Goal: Obtain resource: Obtain resource

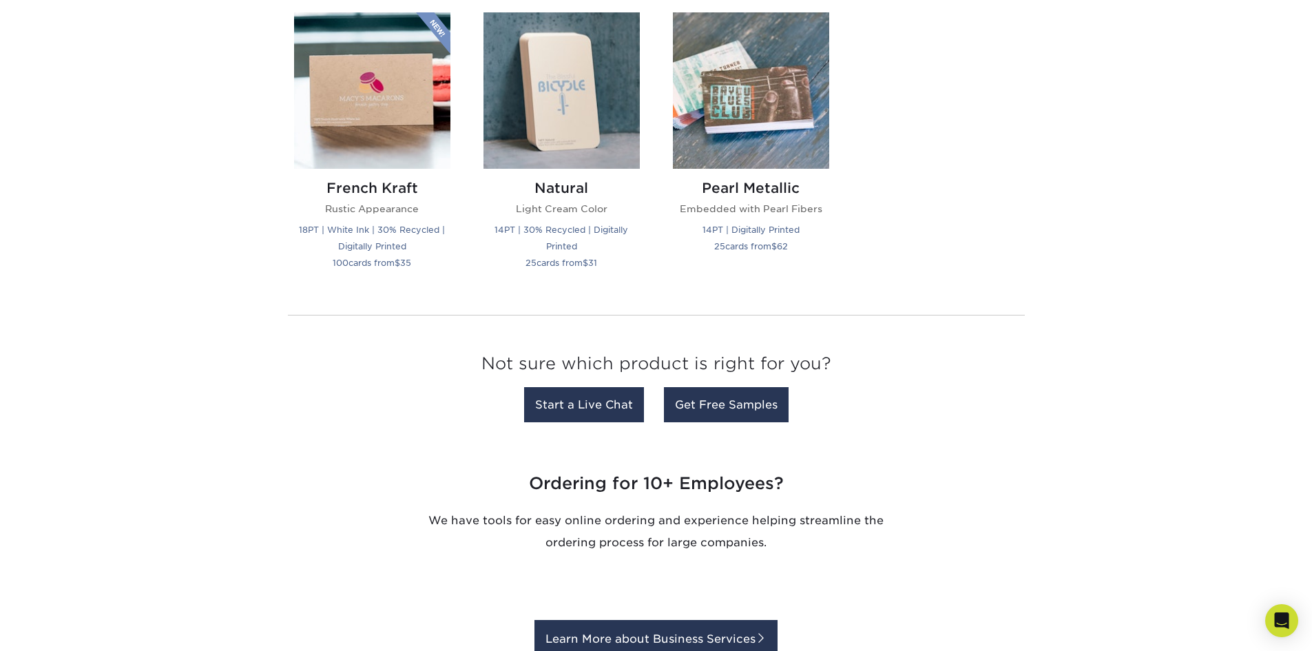
scroll to position [1584, 0]
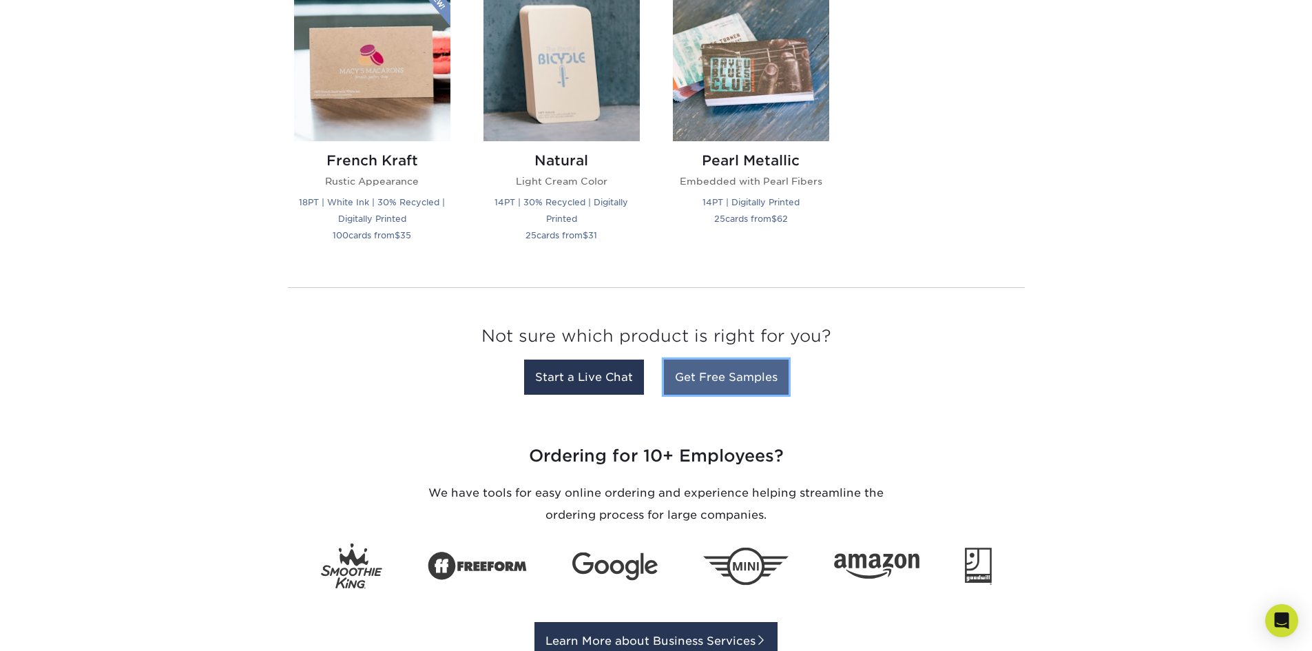
click at [730, 371] on link "Get Free Samples" at bounding box center [726, 376] width 125 height 35
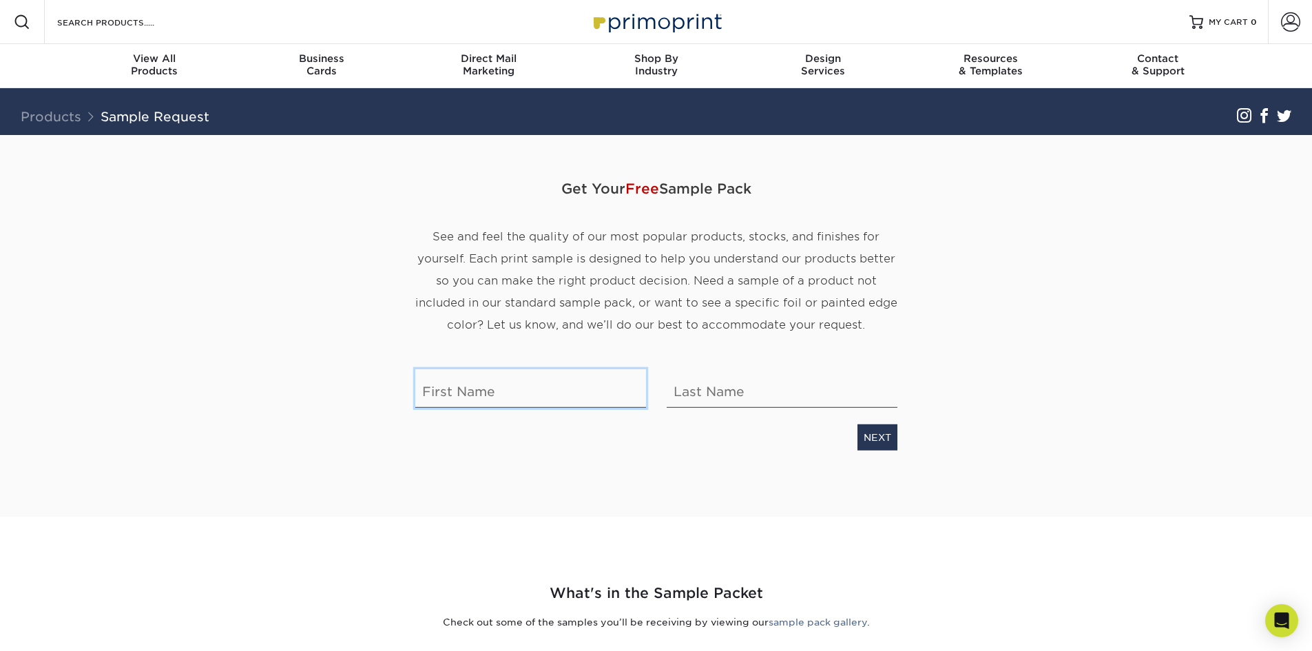
click at [550, 394] on input "text" at bounding box center [530, 388] width 231 height 39
click at [832, 262] on span "See and feel the quality of our most popular products, stocks, and finishes for…" at bounding box center [656, 280] width 482 height 101
click at [521, 395] on input "text" at bounding box center [530, 388] width 231 height 39
type input "Sarah"
type input "Robertson"
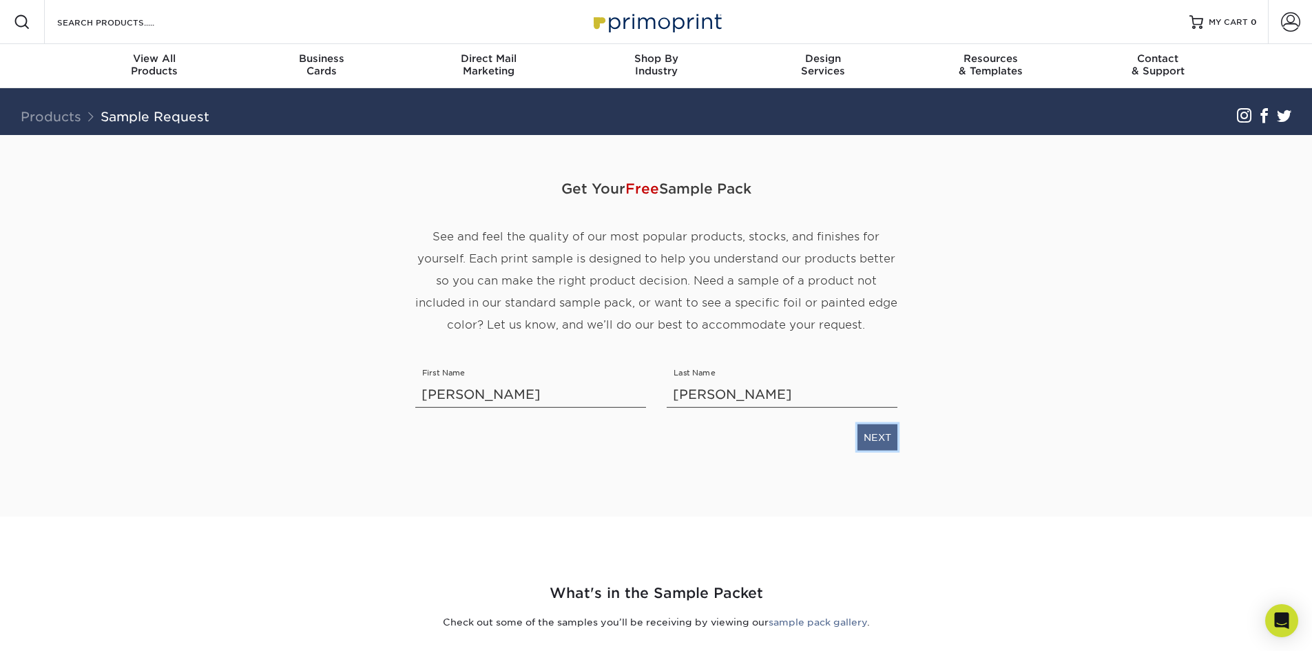
click at [870, 438] on link "NEXT" at bounding box center [877, 437] width 40 height 26
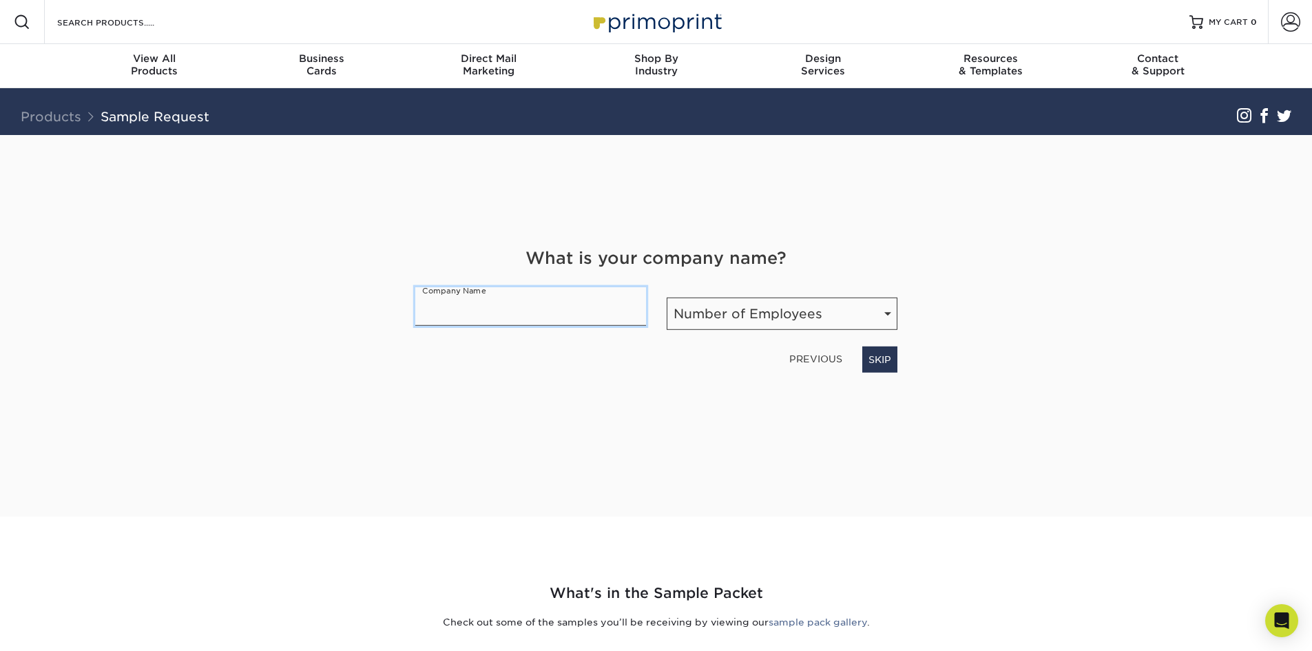
click at [533, 294] on input "text" at bounding box center [530, 306] width 231 height 39
click at [533, 308] on input "text" at bounding box center [530, 306] width 231 height 39
type input "Advanced Implant & Cosmetic Dentistry"
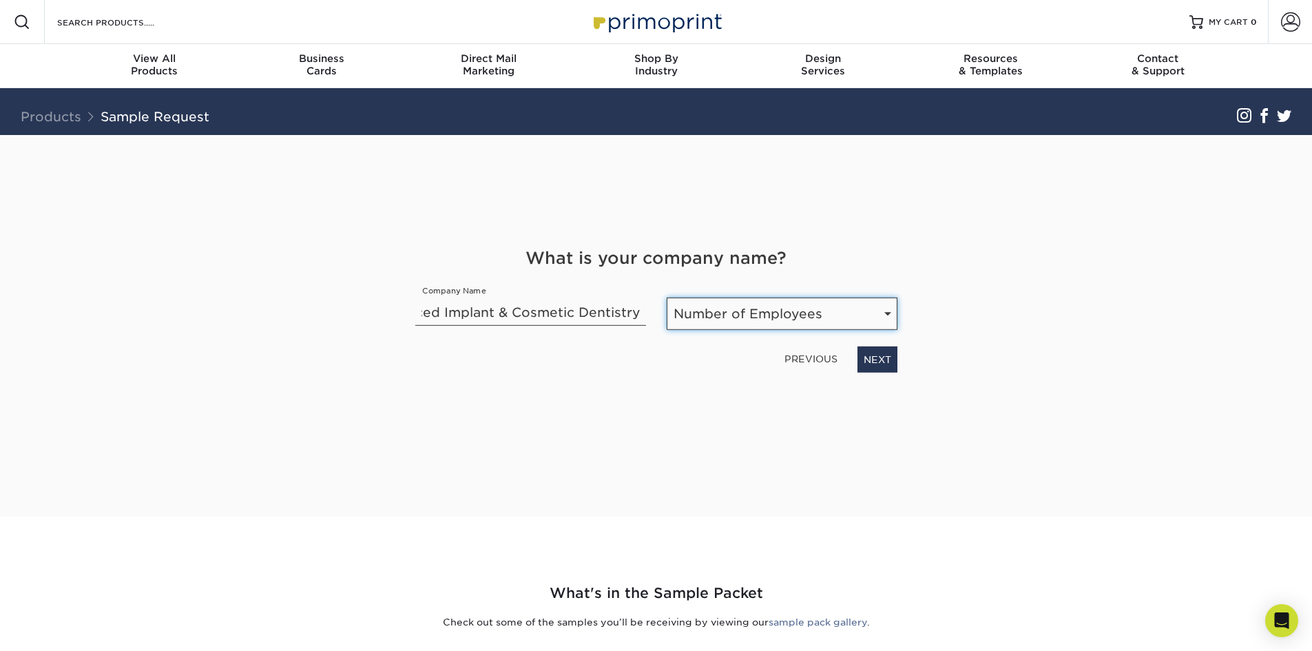
click at [741, 308] on select "Number of Employees Self-employed 1-10 employees 11-50 employees 51-200 employe…" at bounding box center [782, 313] width 231 height 32
select select "1-10"
click at [667, 297] on select "Number of Employees Self-employed 1-10 employees 11-50 employees 51-200 employe…" at bounding box center [782, 313] width 231 height 32
click at [882, 357] on link "NEXT" at bounding box center [877, 359] width 40 height 26
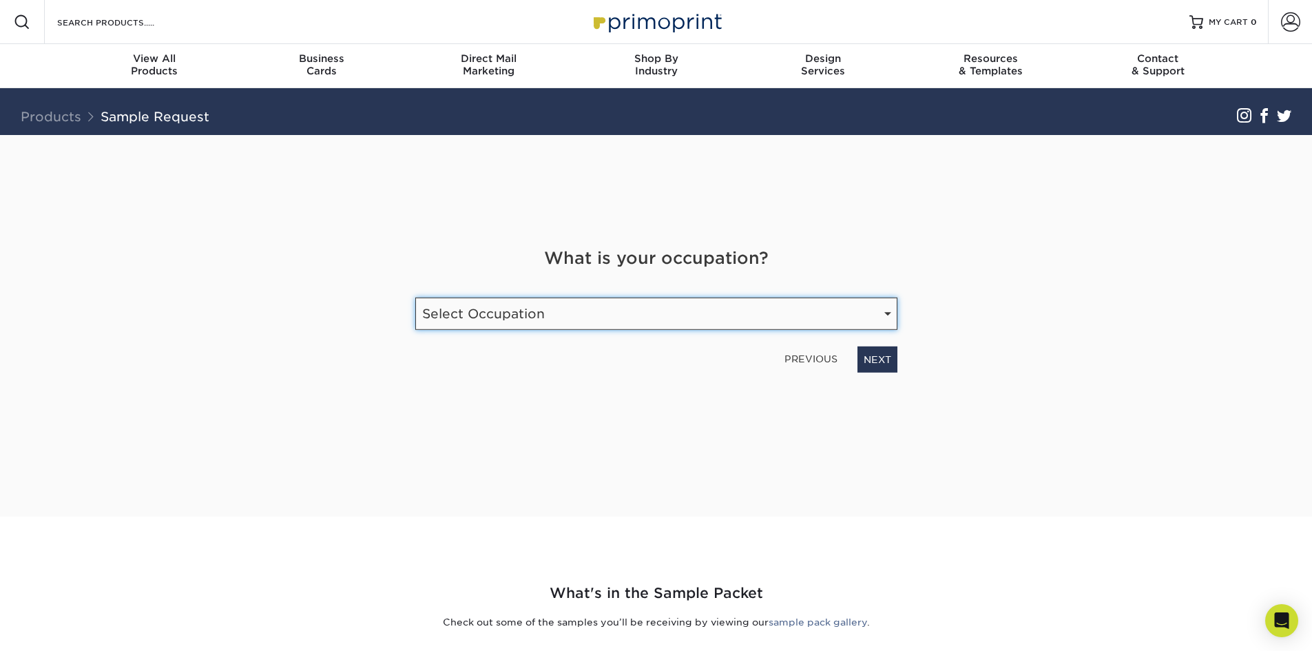
click at [561, 318] on select "Select Occupation Agency Automotive Blogger Cleaning Services Construction Educ…" at bounding box center [656, 313] width 482 height 32
select select "Health Care"
click at [415, 297] on select "Select Occupation Agency Automotive Blogger Cleaning Services Construction Educ…" at bounding box center [656, 313] width 482 height 32
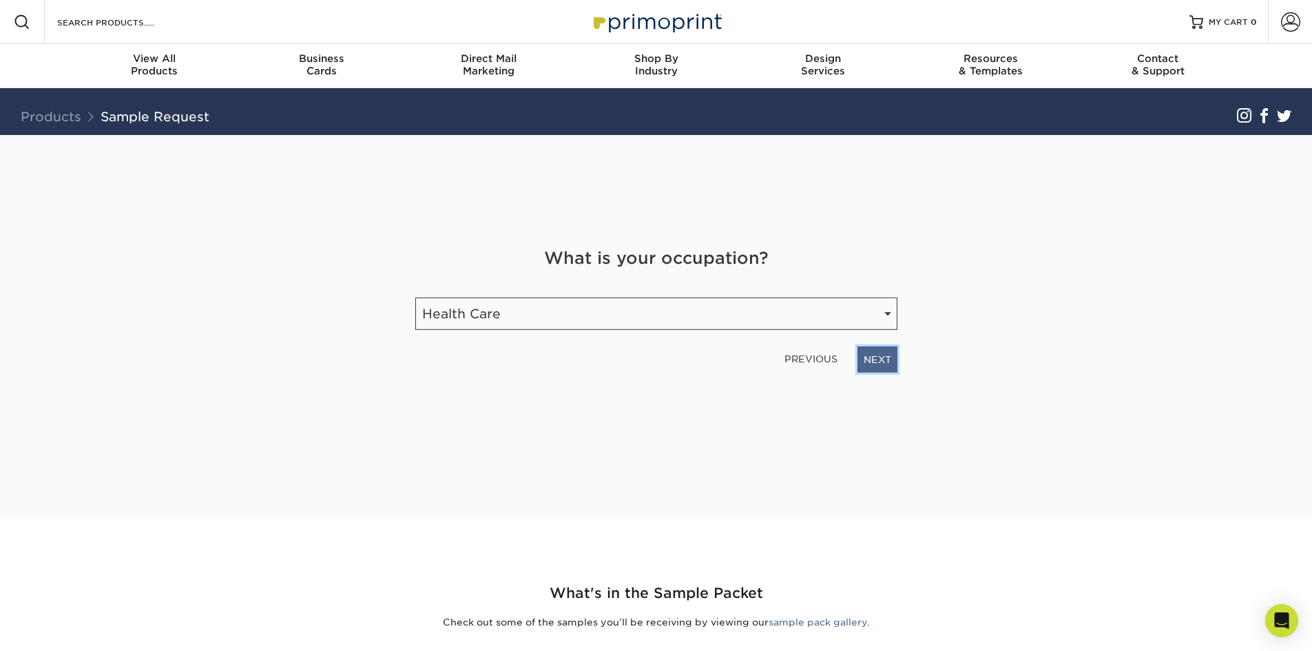
click at [869, 351] on link "NEXT" at bounding box center [877, 359] width 40 height 26
click at [556, 311] on input "email" at bounding box center [572, 308] width 315 height 39
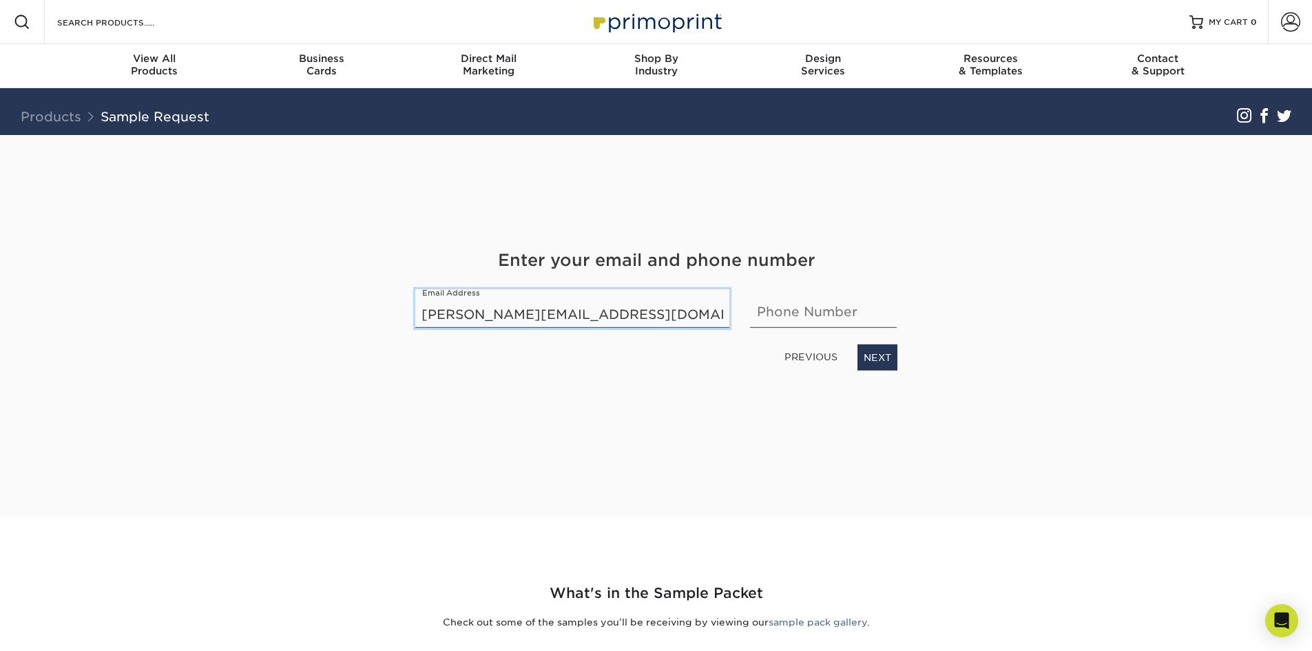
type input "sarah.aicd@gmail.com"
type input "646-371-9095"
click at [869, 356] on link "NEXT" at bounding box center [877, 357] width 40 height 26
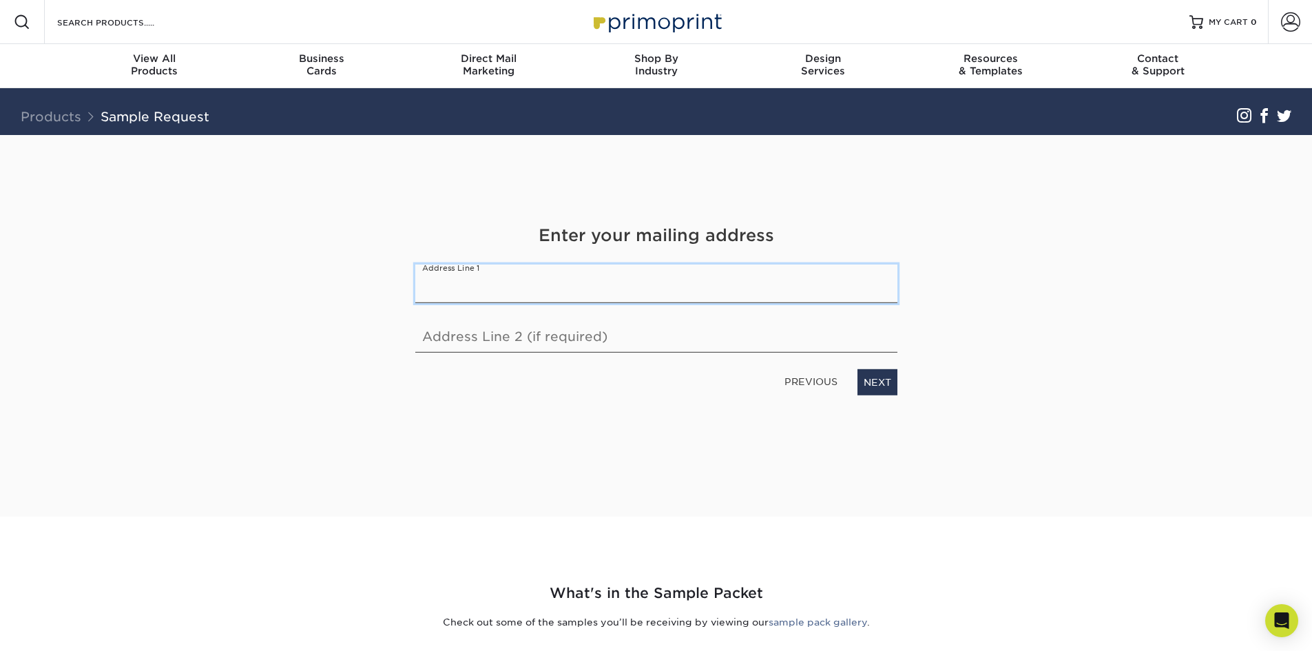
click at [601, 298] on input "text" at bounding box center [656, 283] width 482 height 39
type input "37 W 20th St Fl 4"
type input "Suite 403"
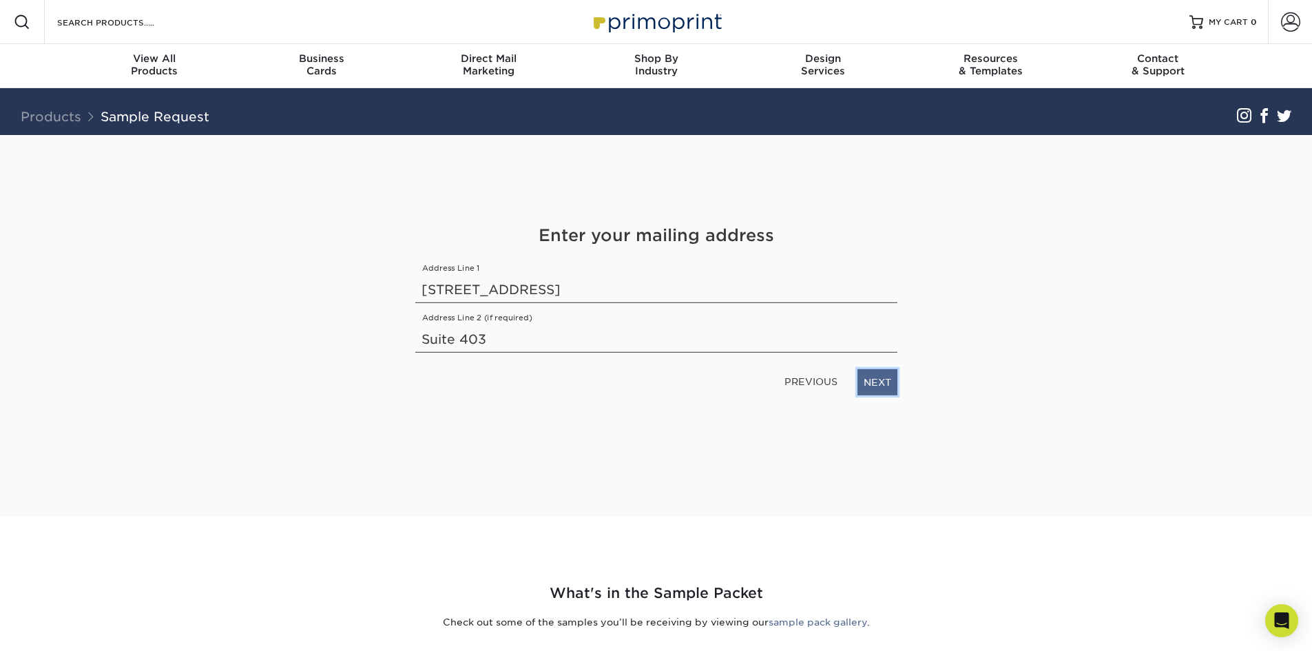
click at [880, 384] on link "NEXT" at bounding box center [877, 382] width 40 height 26
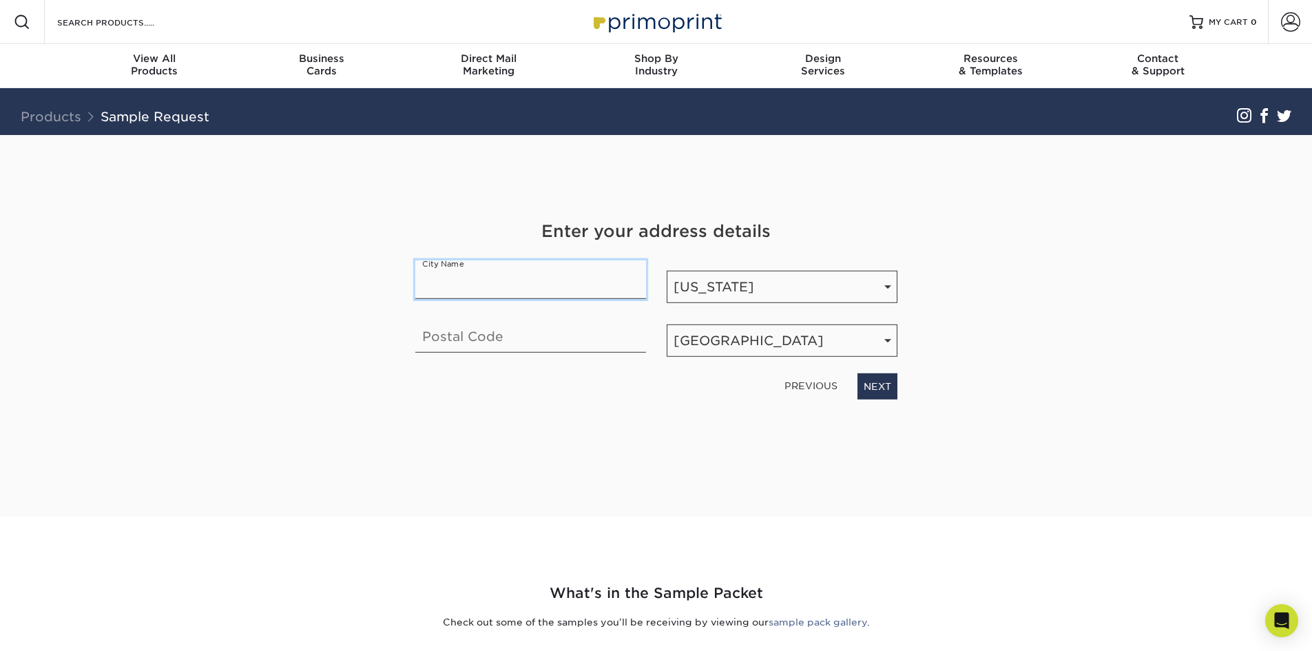
click at [448, 275] on input "text" at bounding box center [530, 279] width 231 height 39
type input "New York"
type input "10011-3719"
click at [866, 383] on link "NEXT" at bounding box center [877, 386] width 40 height 26
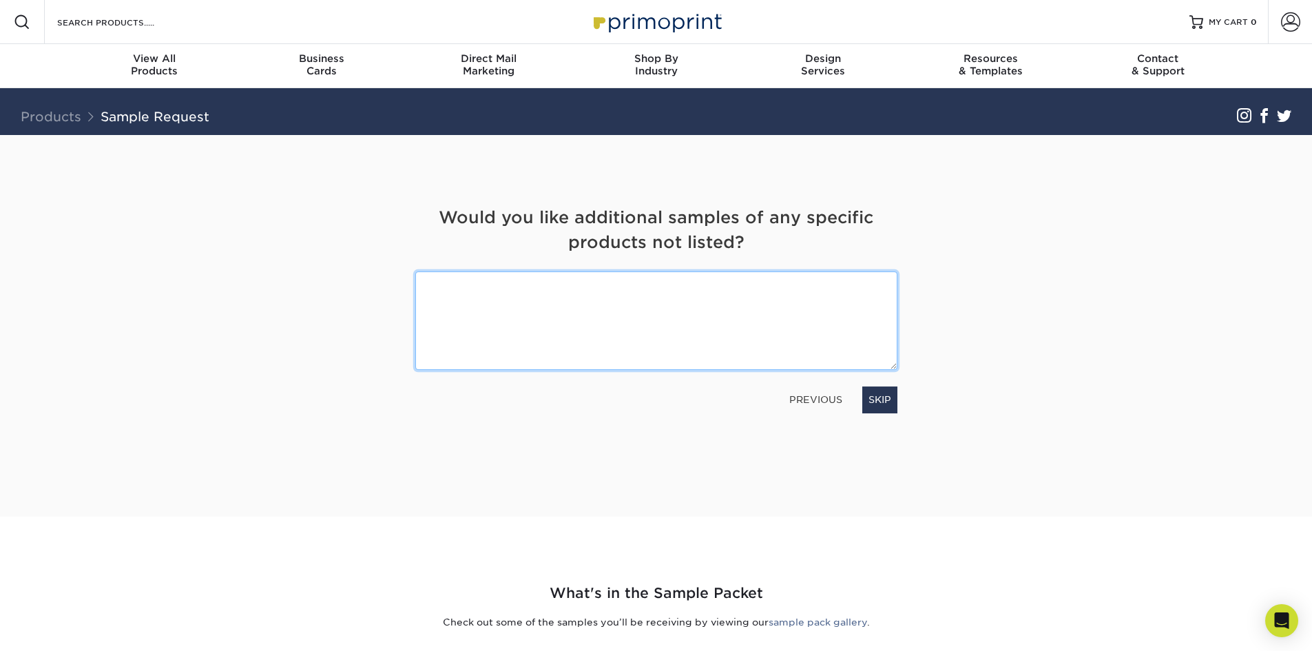
click at [702, 315] on textarea at bounding box center [656, 320] width 482 height 98
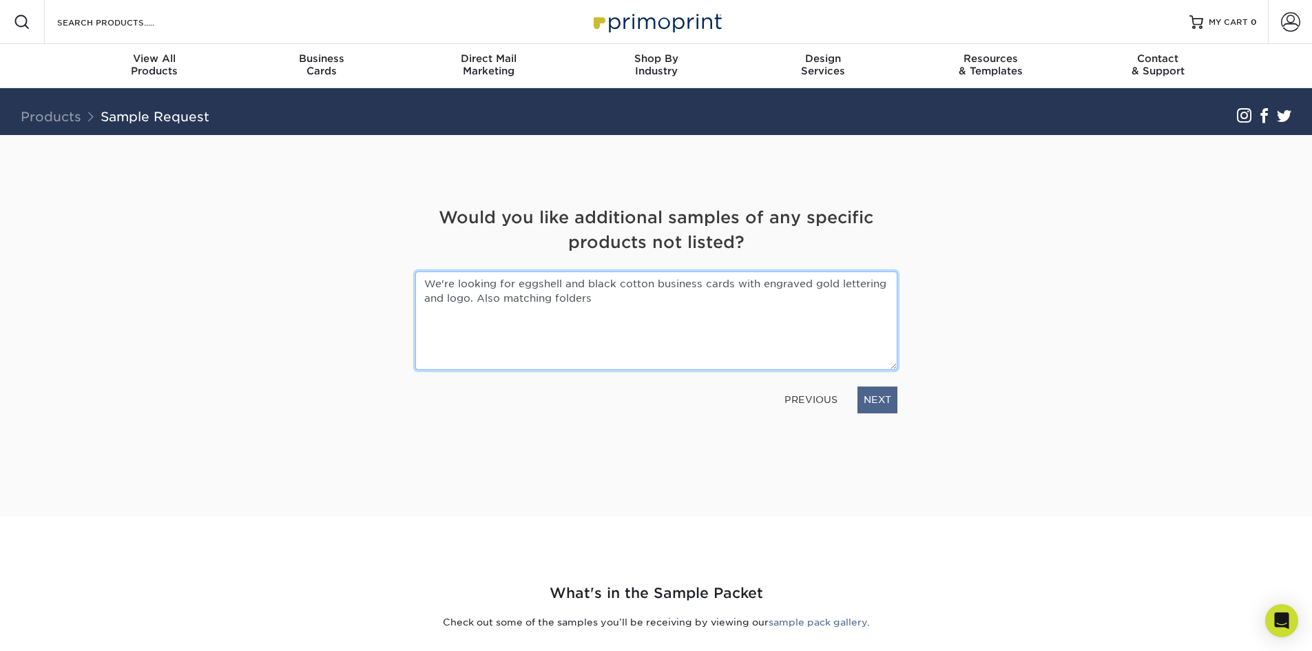
type textarea "We're looking for eggshell and black cotton business cards with engraved gold l…"
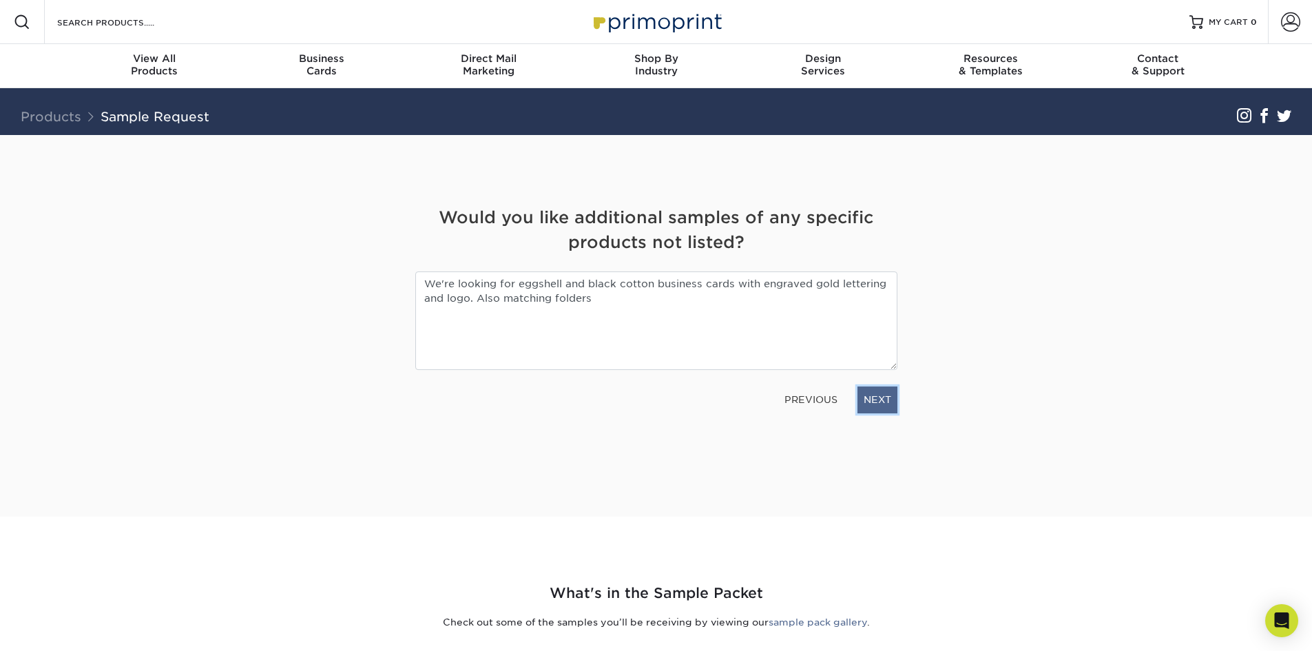
click at [882, 389] on link "NEXT" at bounding box center [877, 399] width 40 height 26
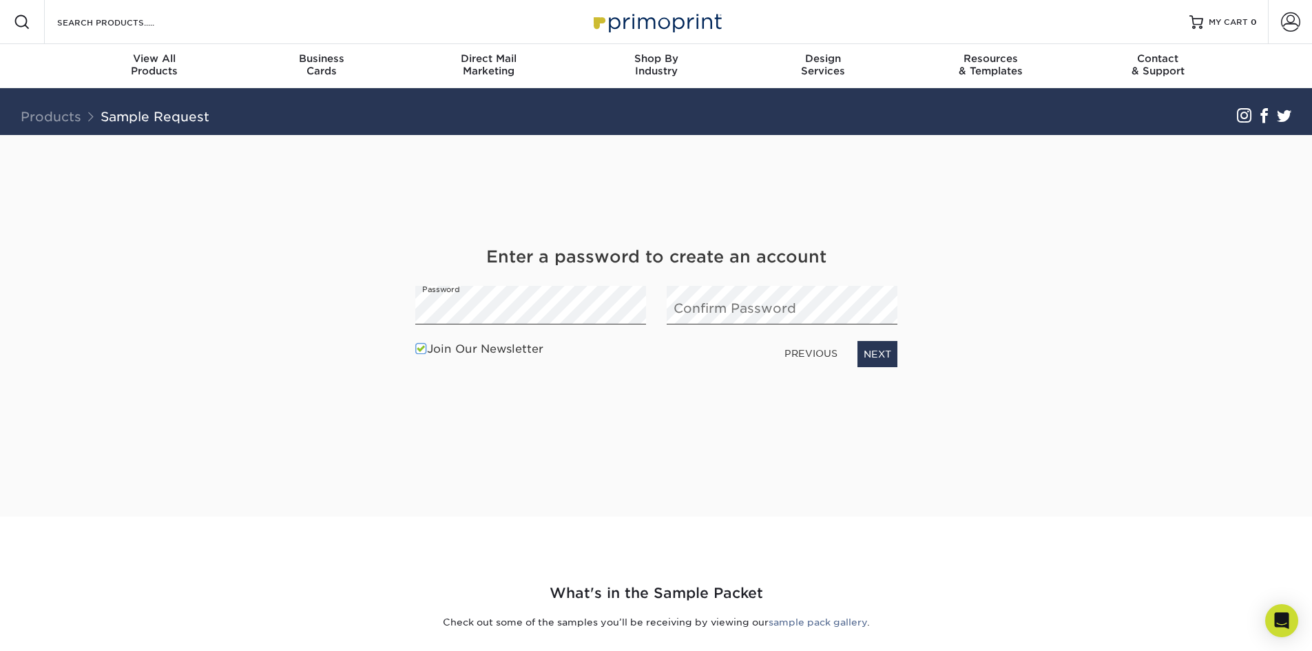
click at [483, 346] on label "Join Our Newsletter" at bounding box center [479, 349] width 128 height 17
click at [0, 0] on input "Join Our Newsletter" at bounding box center [0, 0] width 0 height 0
click at [864, 356] on link "NEXT" at bounding box center [877, 354] width 40 height 26
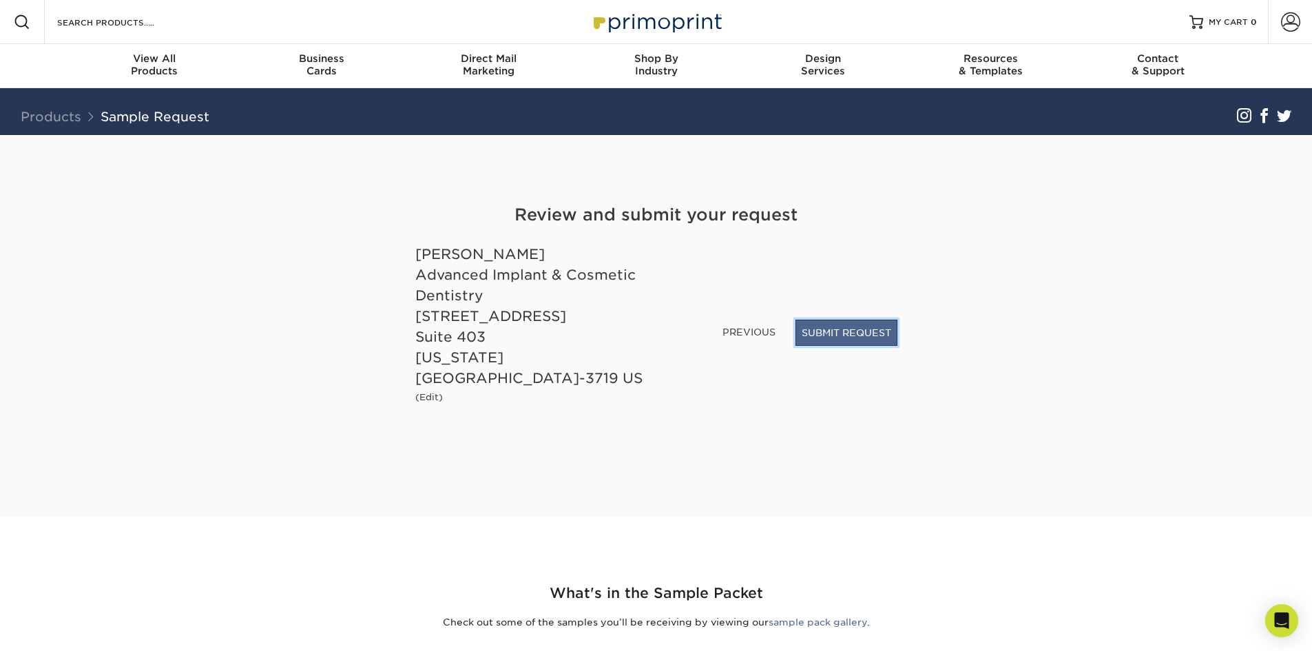
click at [872, 345] on button "SUBMIT REQUEST" at bounding box center [846, 333] width 102 height 26
